Goal: Find specific page/section: Find specific page/section

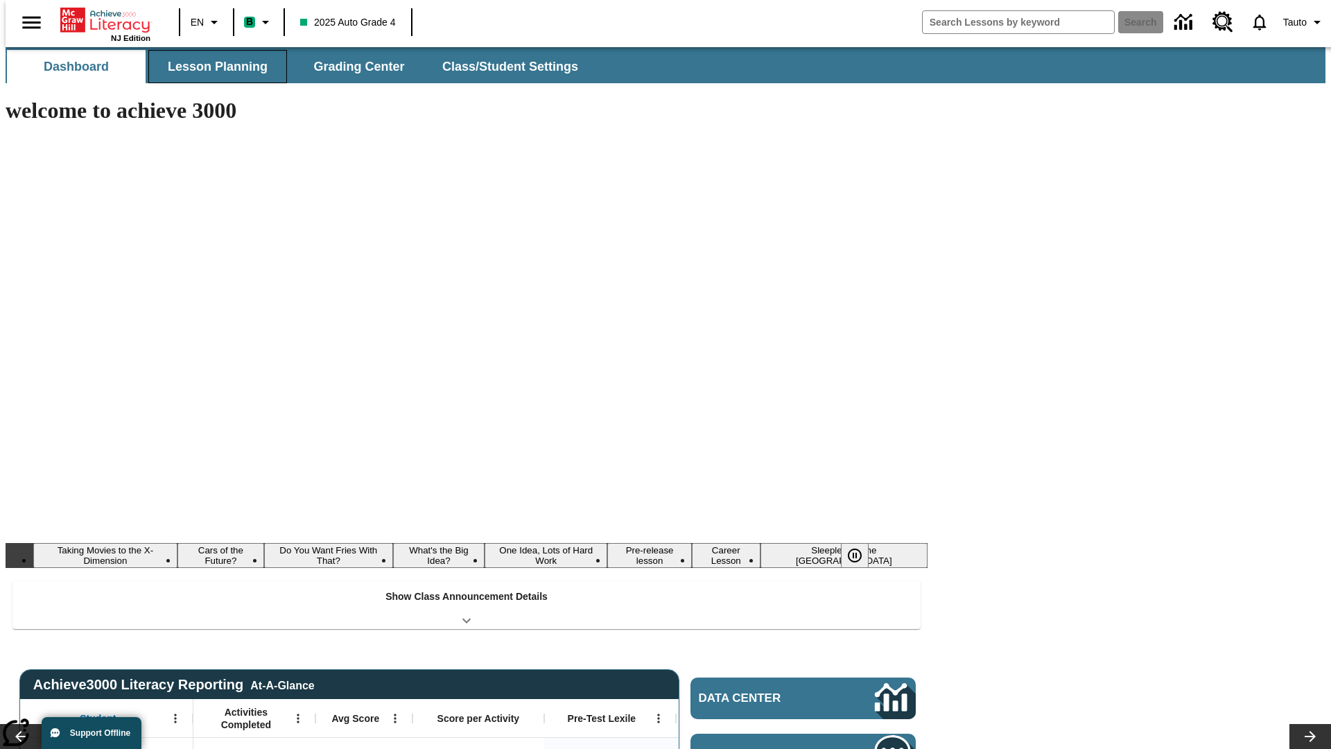
click at [212, 67] on button "Lesson Planning" at bounding box center [217, 66] width 139 height 33
